Goal: Entertainment & Leisure: Consume media (video, audio)

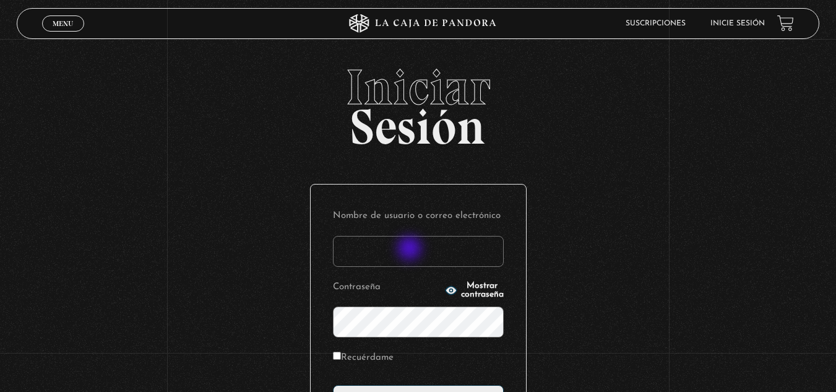
click at [411, 249] on input "Nombre de usuario o correo electrónico" at bounding box center [418, 251] width 171 height 31
type input "caylor1989@gmail.com"
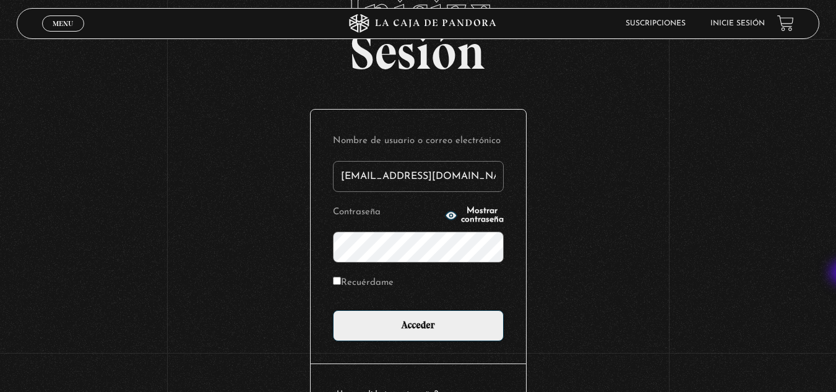
scroll to position [81, 0]
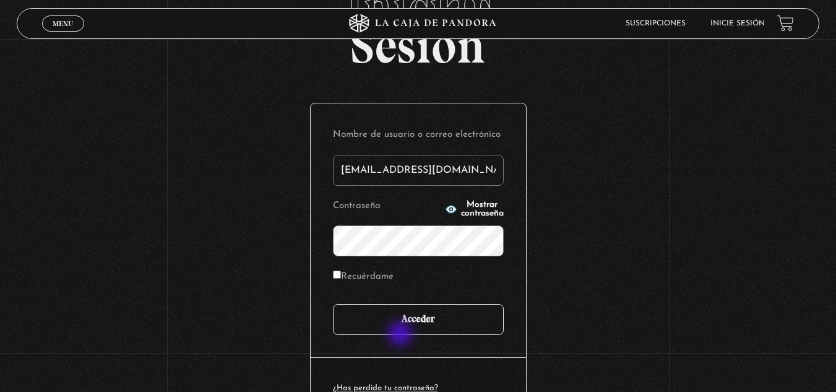
click at [402, 335] on input "Acceder" at bounding box center [418, 319] width 171 height 31
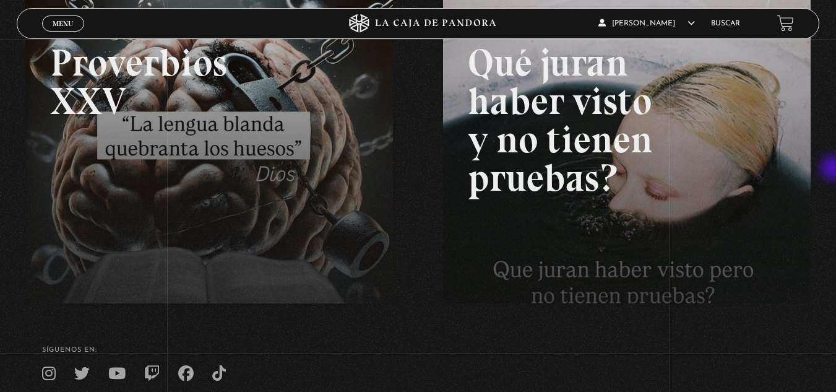
scroll to position [199, 0]
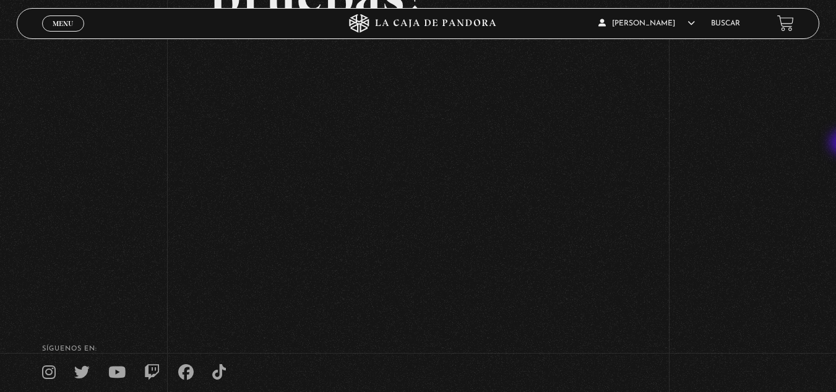
scroll to position [251, 0]
